Goal: Register for event/course

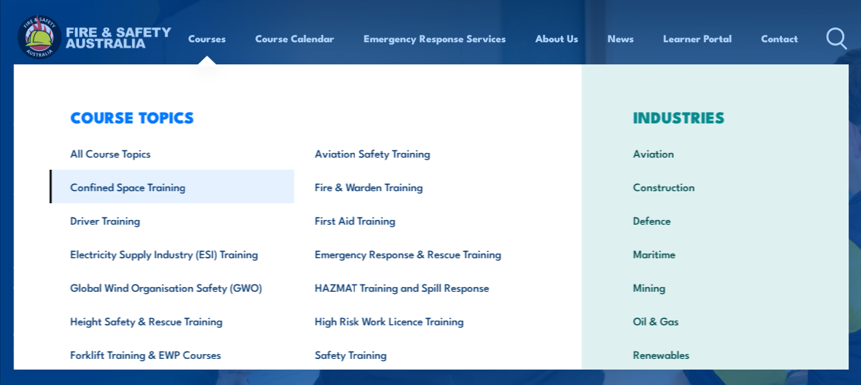
scroll to position [67, 0]
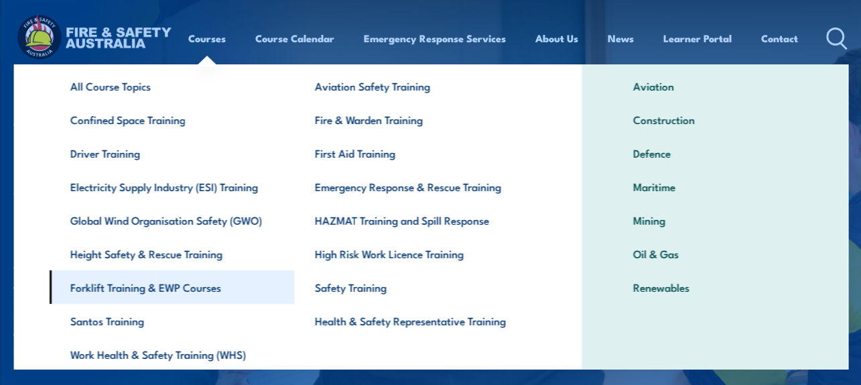
click at [179, 289] on link "Forklift Training & EWP Courses" at bounding box center [171, 286] width 245 height 33
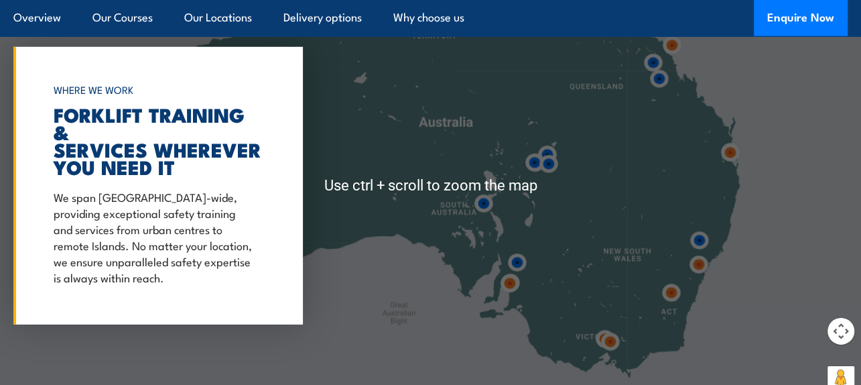
scroll to position [2546, 0]
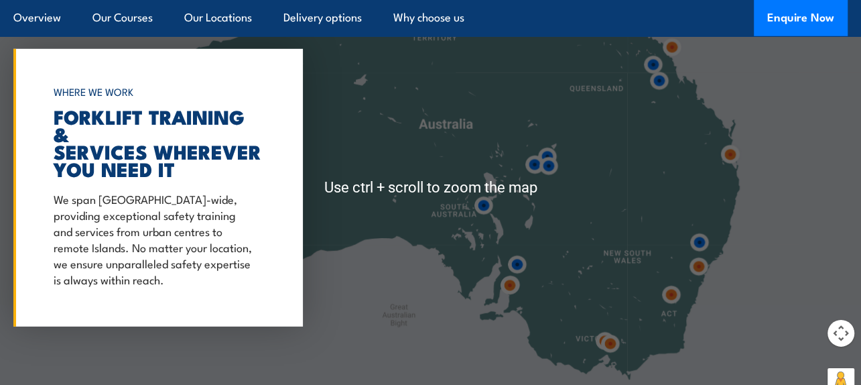
click at [728, 155] on img at bounding box center [730, 154] width 25 height 25
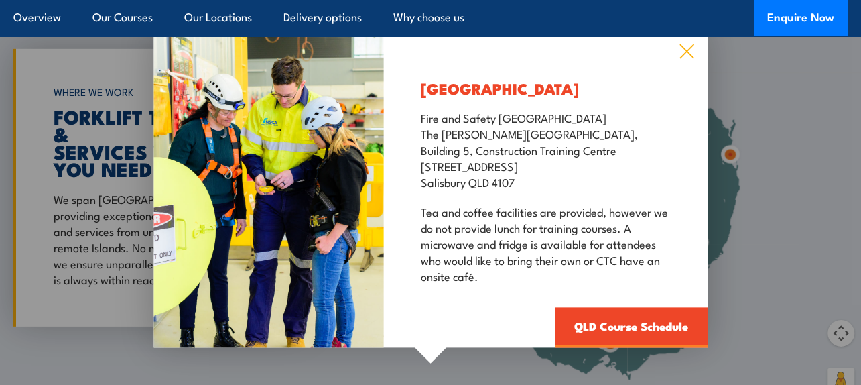
click at [683, 46] on icon at bounding box center [686, 52] width 14 height 14
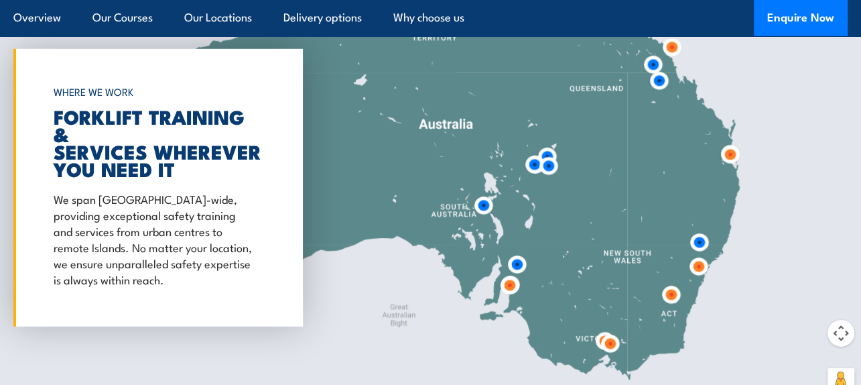
click at [700, 265] on img at bounding box center [698, 266] width 25 height 25
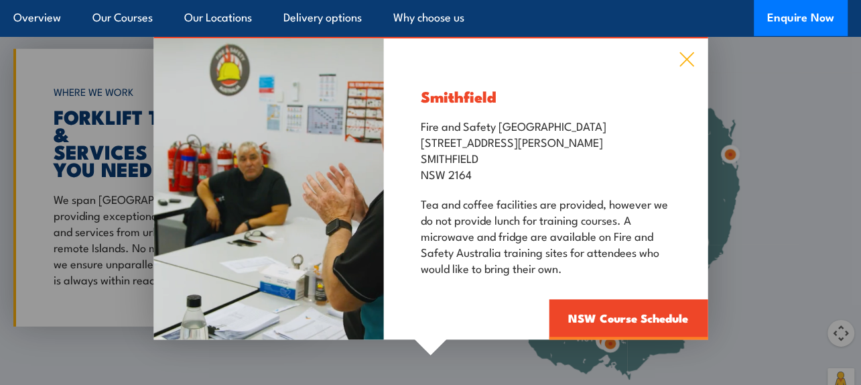
click at [687, 59] on icon at bounding box center [686, 60] width 14 height 14
